Goal: Find specific page/section: Find specific page/section

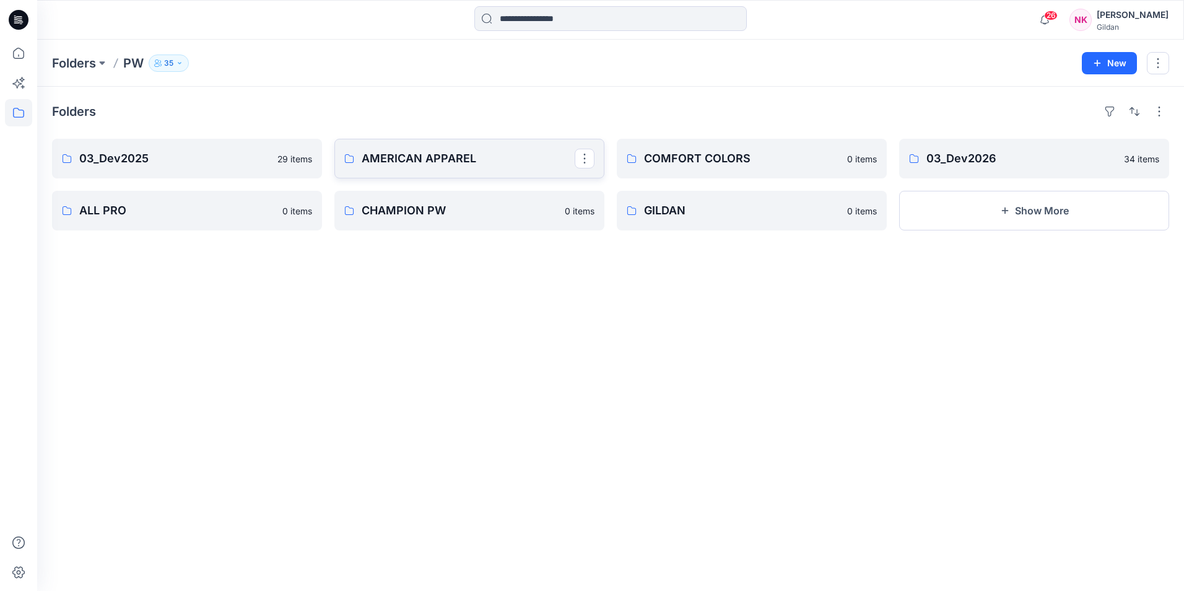
click at [438, 157] on p "AMERICAN APPAREL" at bounding box center [468, 158] width 213 height 17
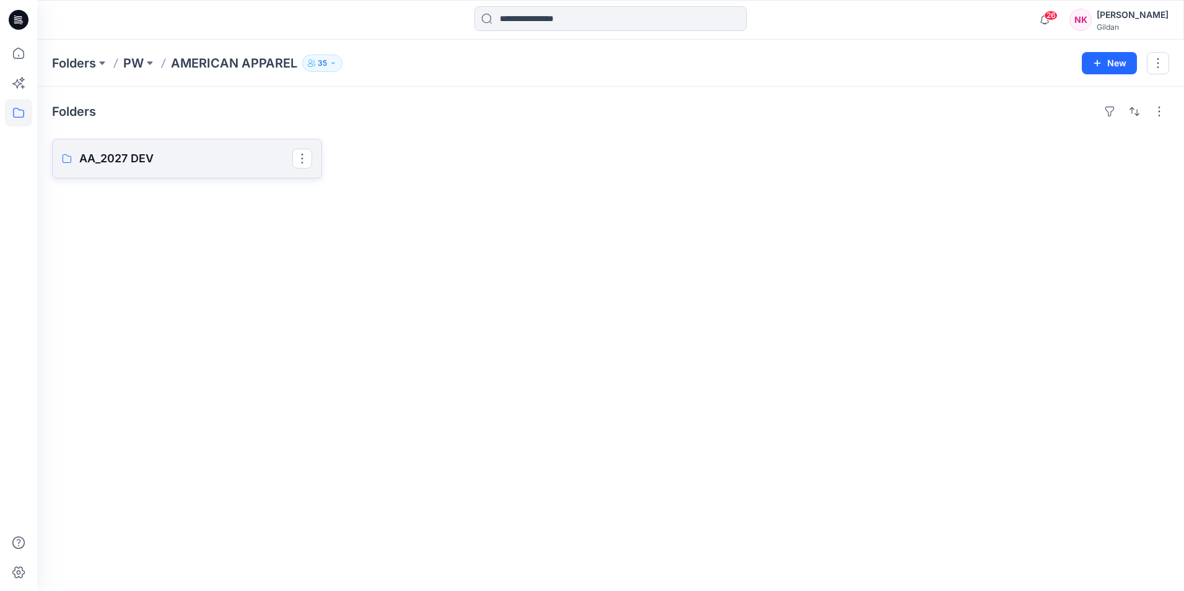
click at [97, 160] on p "AA_2027 DEV" at bounding box center [185, 158] width 213 height 17
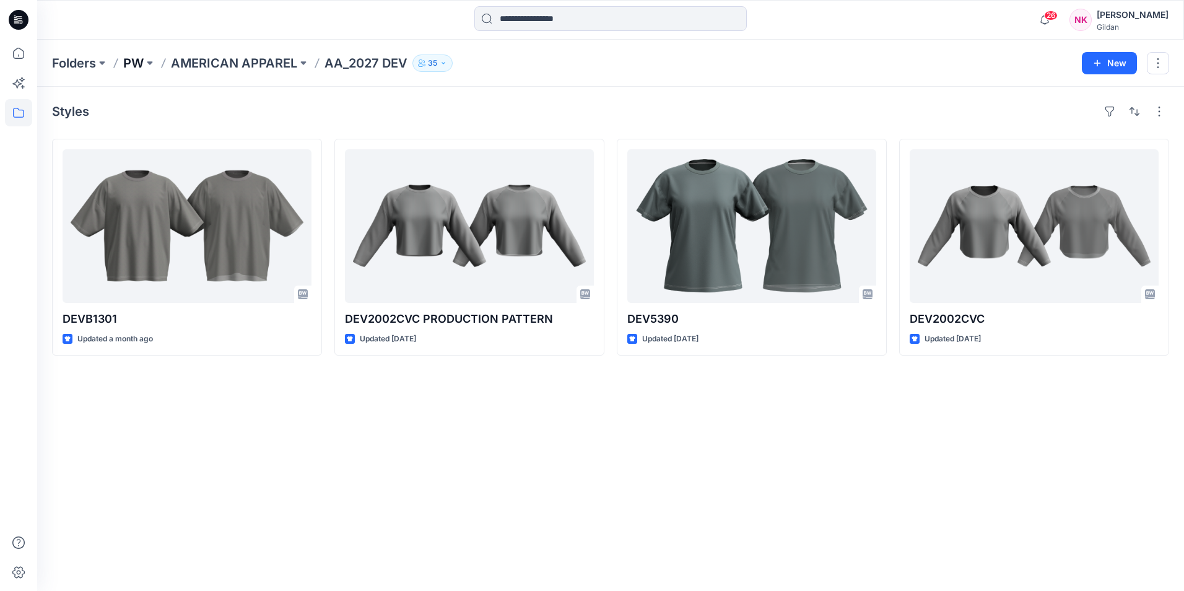
click at [137, 62] on p "PW" at bounding box center [133, 62] width 20 height 17
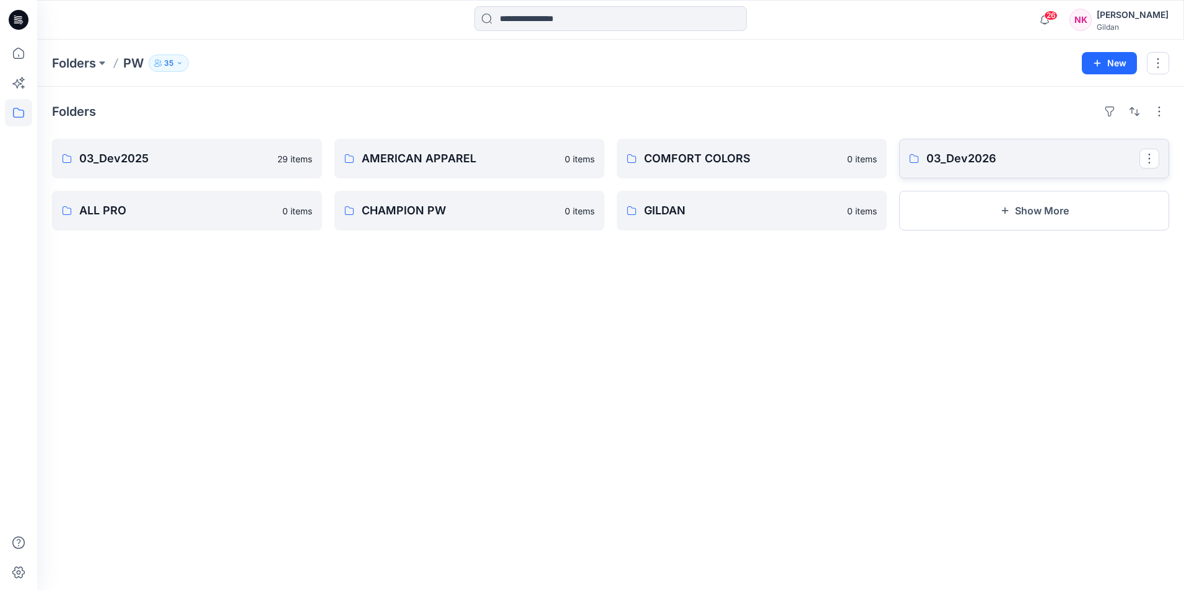
click at [944, 163] on p "03_Dev2026" at bounding box center [1032, 158] width 213 height 17
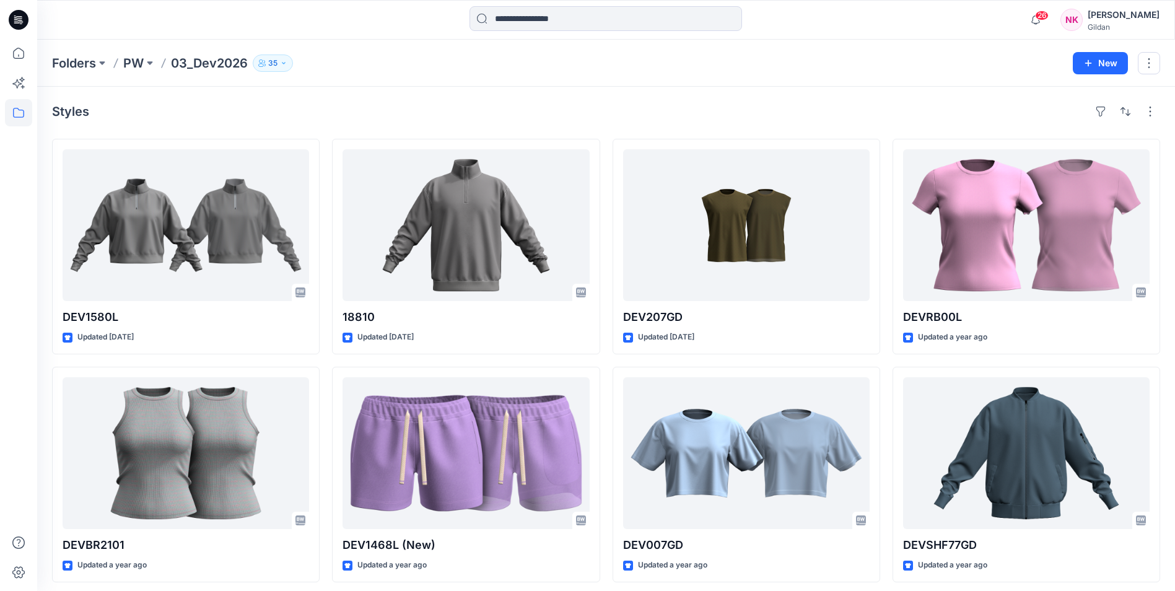
drag, startPoint x: 841, startPoint y: 73, endPoint x: 771, endPoint y: 76, distance: 70.0
click at [841, 73] on div "Folders PW 03_Dev2026 35 New" at bounding box center [605, 63] width 1137 height 47
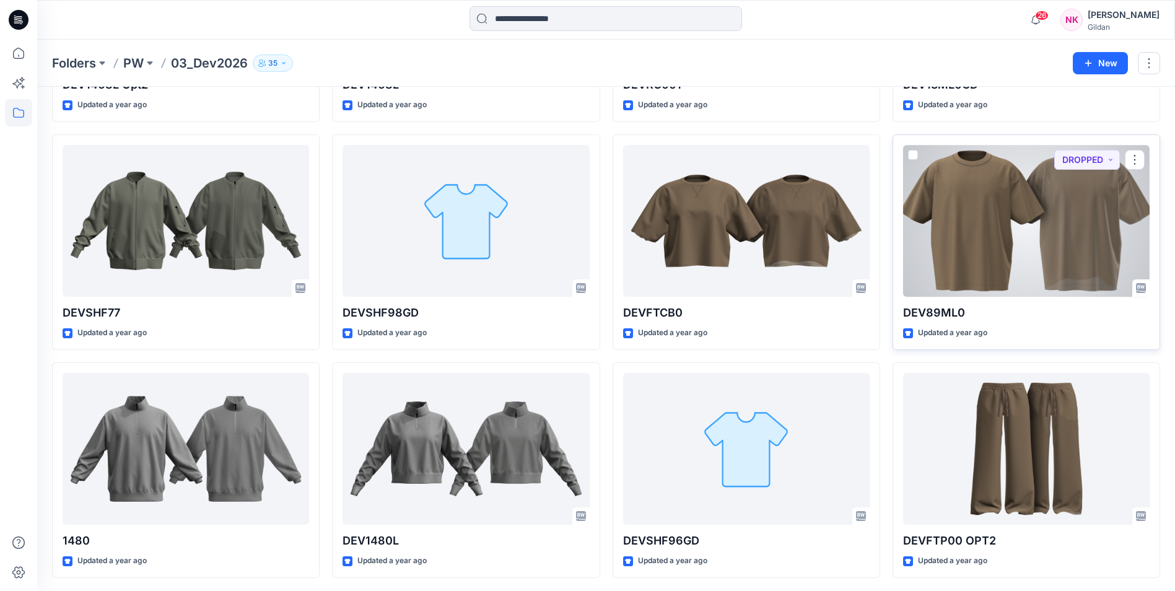
scroll to position [962, 0]
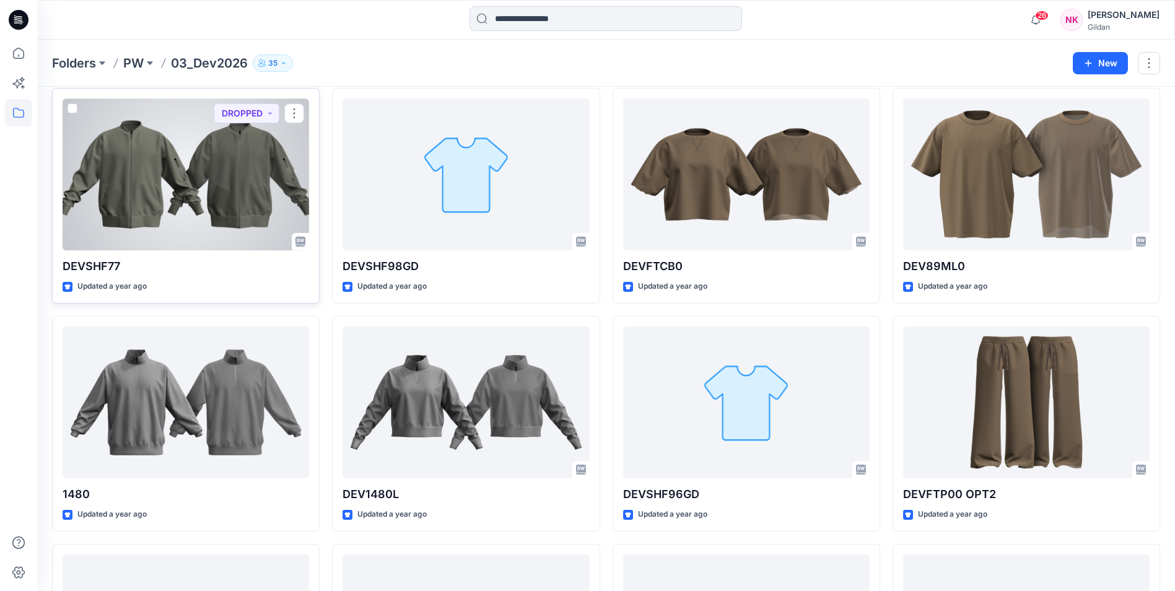
click at [160, 208] on div at bounding box center [186, 174] width 246 height 152
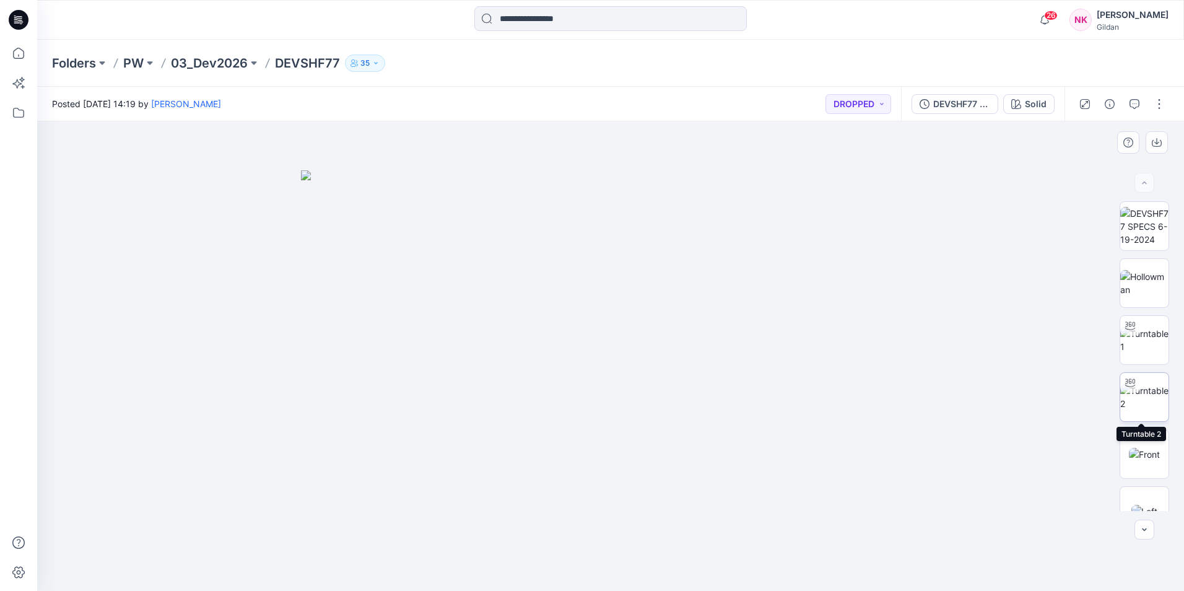
click at [944, 405] on img at bounding box center [1144, 397] width 48 height 26
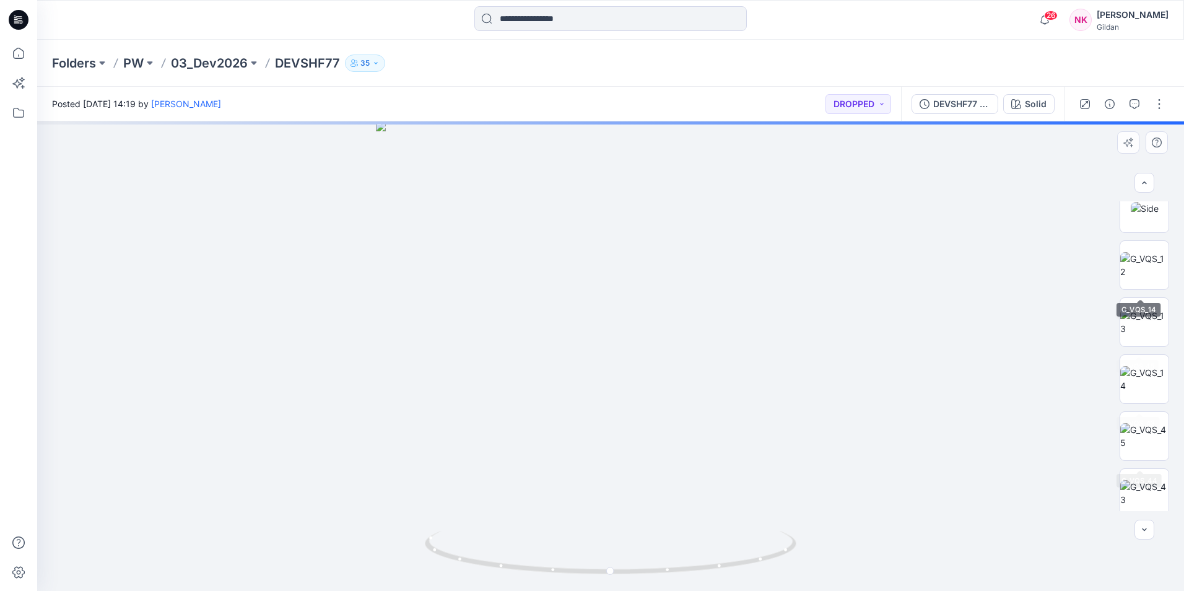
scroll to position [537, 0]
